Goal: Task Accomplishment & Management: Complete application form

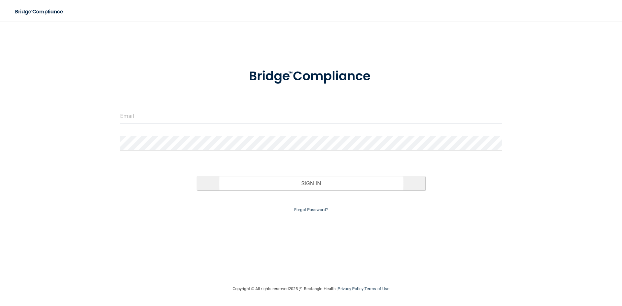
type input "[EMAIL_ADDRESS][DOMAIN_NAME]"
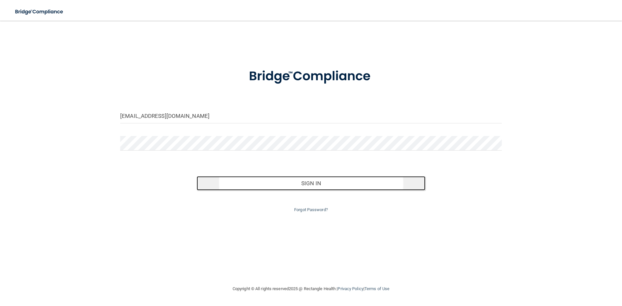
click at [312, 183] on button "Sign In" at bounding box center [310, 183] width 229 height 14
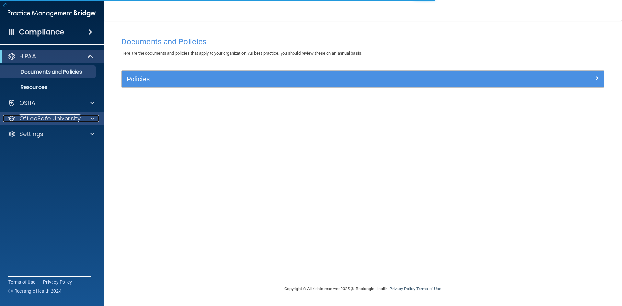
click at [82, 118] on div "OfficeSafe University" at bounding box center [43, 119] width 80 height 8
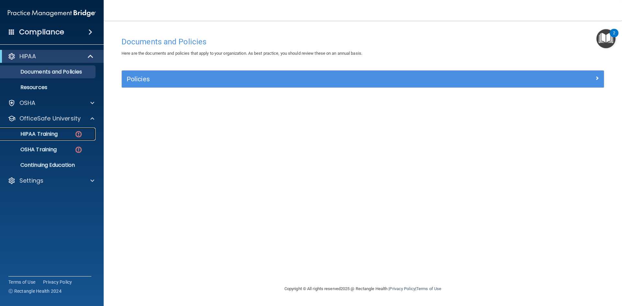
click at [75, 131] on img at bounding box center [78, 134] width 8 height 8
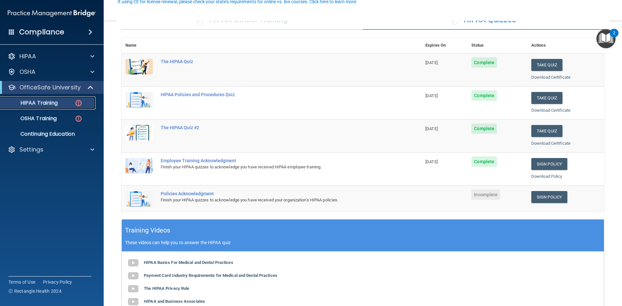
scroll to position [65, 0]
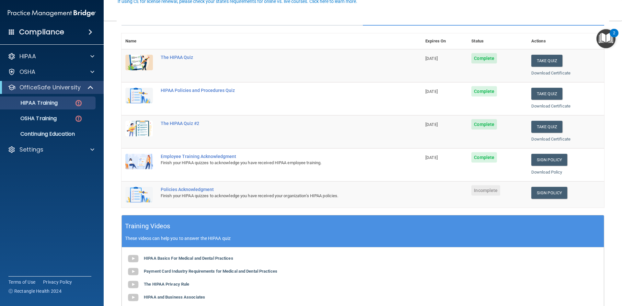
click at [179, 189] on div "Policies Acknowledgment" at bounding box center [275, 189] width 228 height 5
click at [549, 192] on link "Sign Policy" at bounding box center [549, 193] width 36 height 12
click at [137, 191] on img at bounding box center [139, 195] width 28 height 16
click at [184, 190] on div "Policies Acknowledgment" at bounding box center [275, 189] width 228 height 5
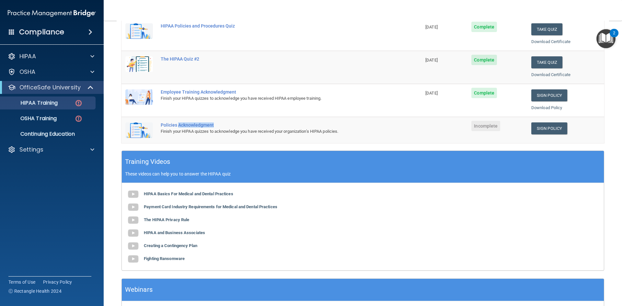
scroll to position [129, 0]
click at [133, 128] on img at bounding box center [139, 130] width 28 height 16
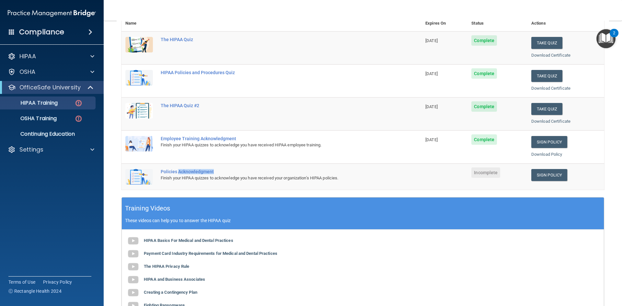
scroll to position [97, 0]
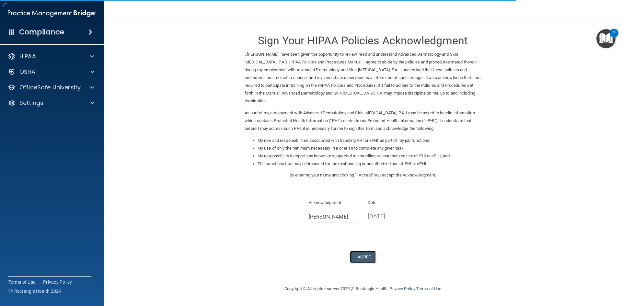
click at [360, 255] on button "I Agree" at bounding box center [363, 257] width 26 height 12
